Goal: Find contact information: Find contact information

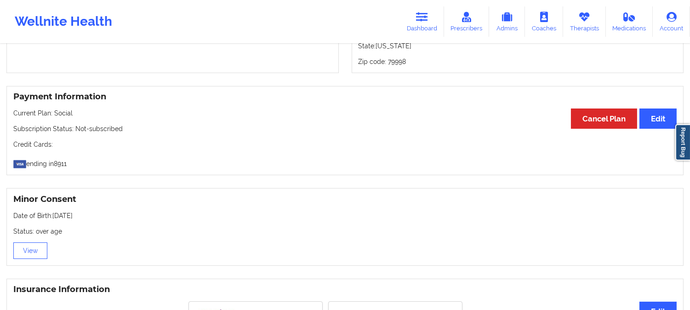
scroll to position [357, 0]
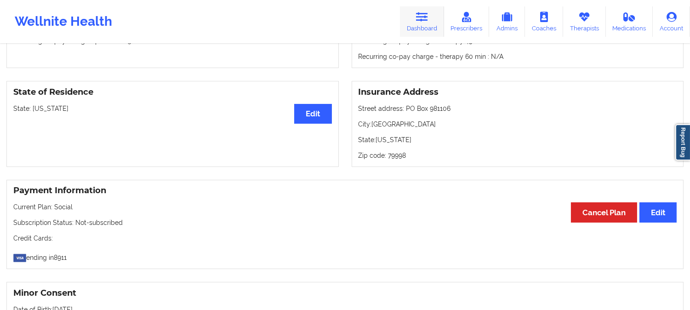
click at [424, 26] on link "Dashboard" at bounding box center [422, 21] width 44 height 30
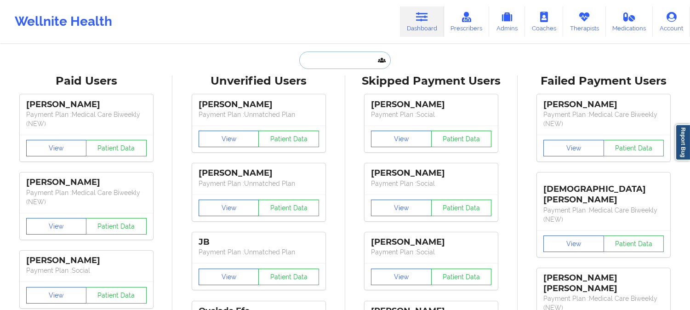
click at [338, 57] on input "text" at bounding box center [344, 59] width 91 height 17
paste input "[PERSON_NAME]"
type input "[PERSON_NAME]"
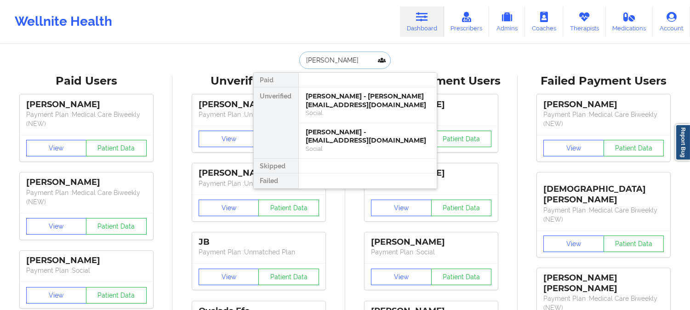
click at [339, 102] on div "[PERSON_NAME] - [PERSON_NAME][EMAIL_ADDRESS][DOMAIN_NAME]" at bounding box center [367, 100] width 123 height 17
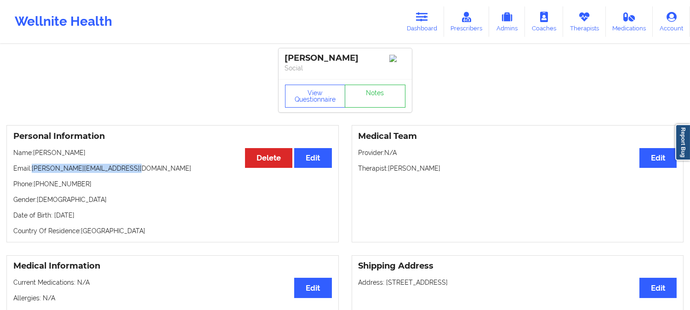
drag, startPoint x: 112, startPoint y: 171, endPoint x: 33, endPoint y: 171, distance: 79.5
click at [33, 171] on p "Email: [PERSON_NAME][EMAIL_ADDRESS][DOMAIN_NAME]" at bounding box center [172, 168] width 318 height 9
copy p "[PERSON_NAME][EMAIL_ADDRESS][DOMAIN_NAME]"
